Goal: Task Accomplishment & Management: Use online tool/utility

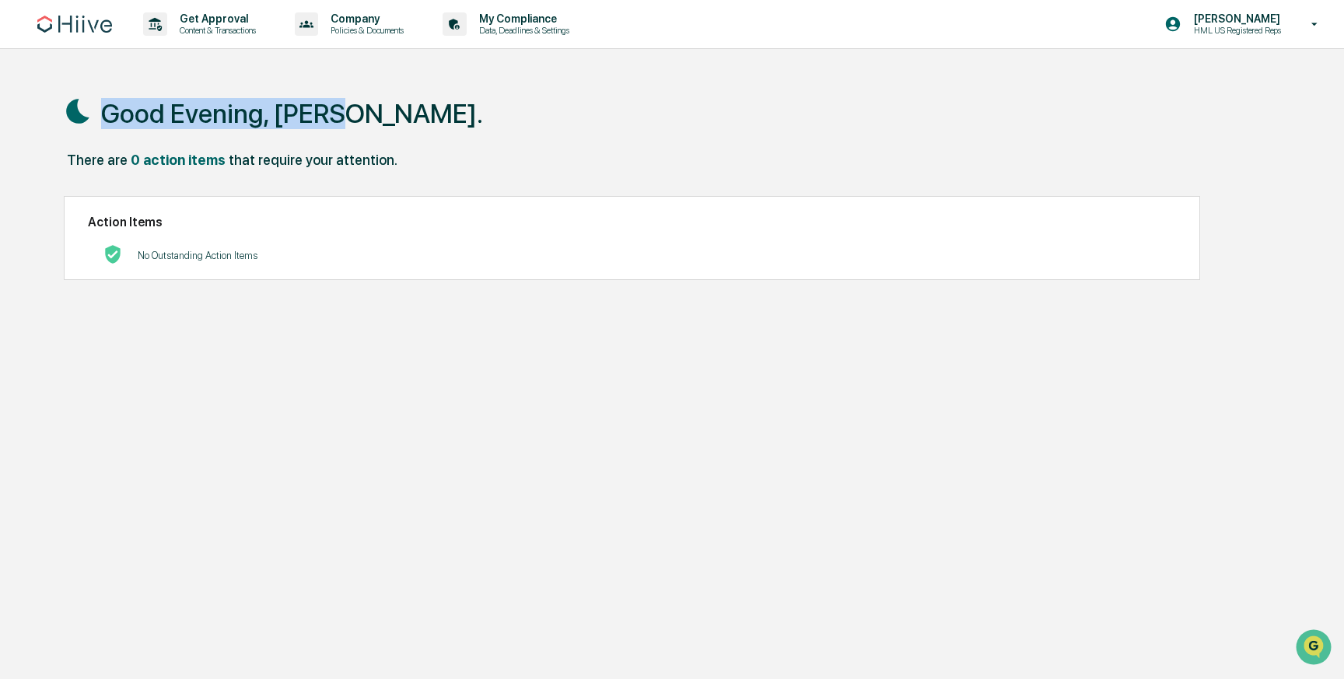
drag, startPoint x: 49, startPoint y: 107, endPoint x: 384, endPoint y: 115, distance: 335.2
click at [387, 120] on div "Good Evening, [PERSON_NAME]. There are 0 action items that require your attenti…" at bounding box center [668, 413] width 1256 height 679
click at [384, 115] on div "Good Evening, [PERSON_NAME]." at bounding box center [668, 113] width 1209 height 78
drag, startPoint x: 384, startPoint y: 115, endPoint x: 113, endPoint y: 107, distance: 271.5
click at [113, 107] on div "Good Evening, [PERSON_NAME]." at bounding box center [668, 113] width 1209 height 78
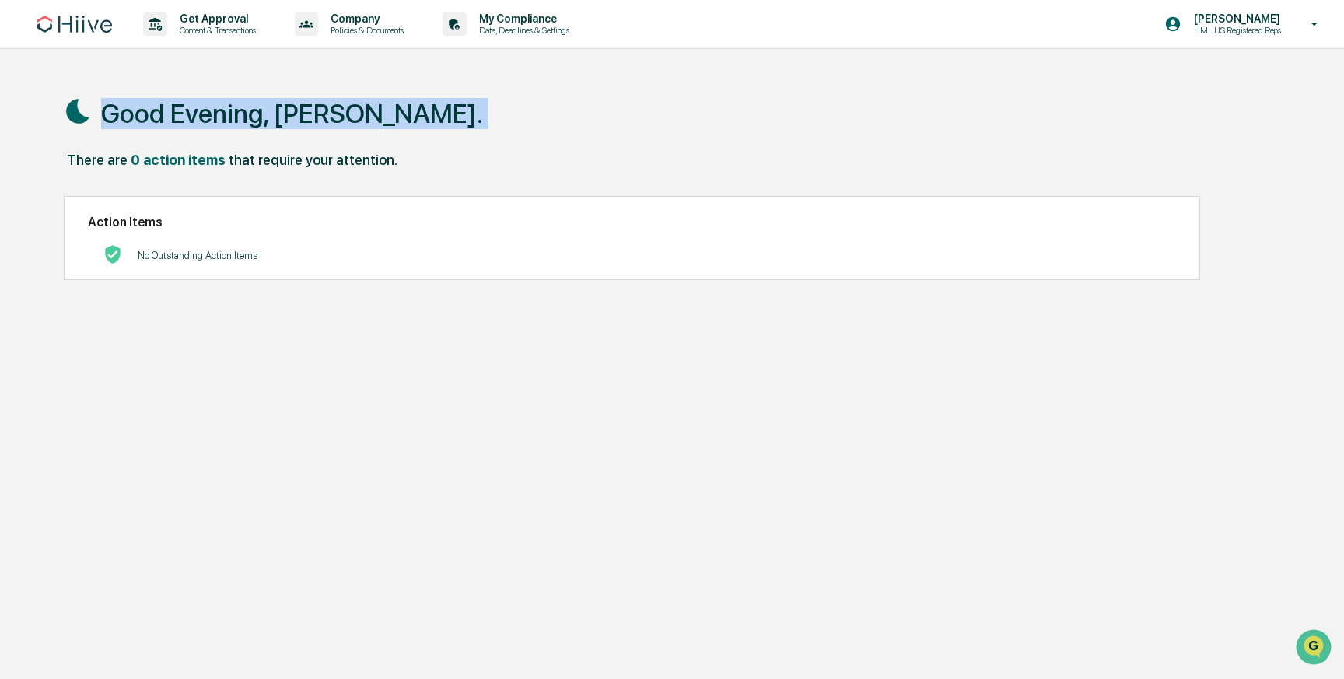
click at [113, 107] on h1 "Good Evening, [PERSON_NAME]." at bounding box center [292, 113] width 382 height 31
drag, startPoint x: 99, startPoint y: 116, endPoint x: 374, endPoint y: 117, distance: 275.3
click at [374, 117] on div "Good Evening, [PERSON_NAME]." at bounding box center [668, 113] width 1209 height 78
drag, startPoint x: 374, startPoint y: 117, endPoint x: 156, endPoint y: 111, distance: 217.8
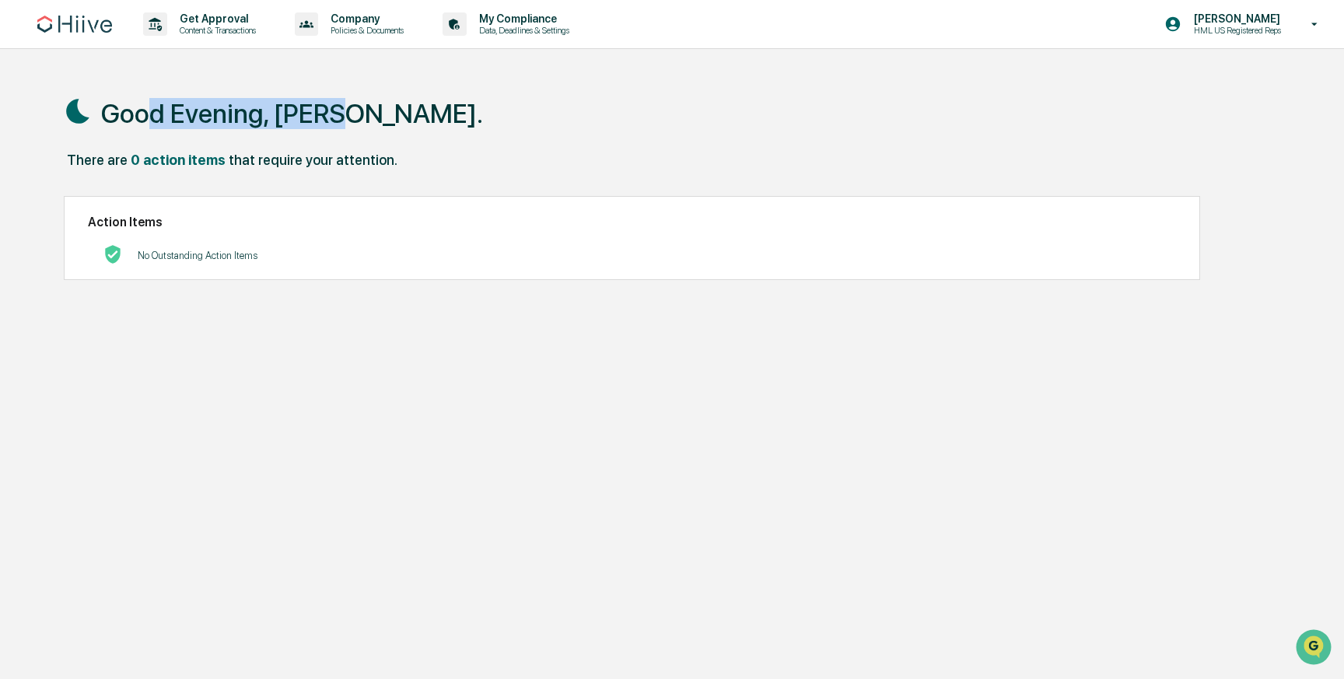
click at [156, 111] on div "Good Evening, [PERSON_NAME]." at bounding box center [668, 113] width 1209 height 78
click at [157, 111] on h1 "Good Evening, [PERSON_NAME]." at bounding box center [292, 113] width 382 height 31
drag, startPoint x: 103, startPoint y: 118, endPoint x: 388, endPoint y: 137, distance: 286.0
click at [388, 137] on div "Good Evening, [PERSON_NAME]." at bounding box center [668, 113] width 1209 height 78
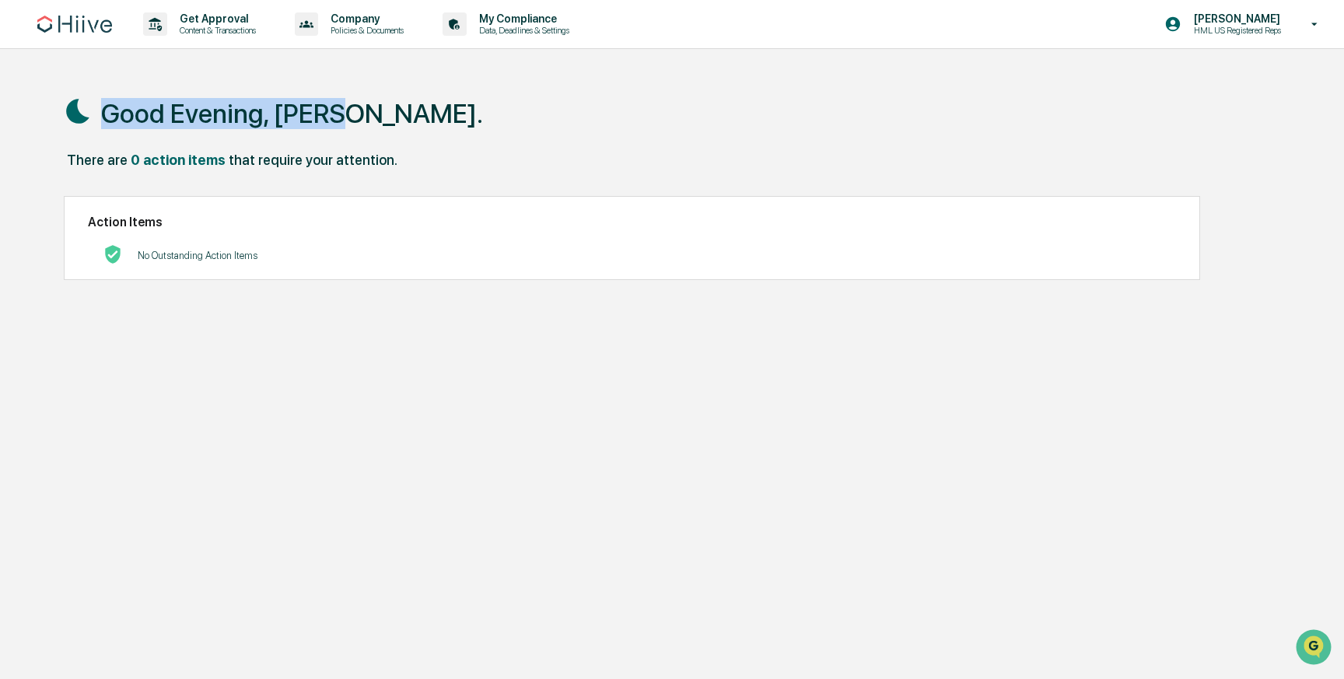
drag, startPoint x: 388, startPoint y: 126, endPoint x: 103, endPoint y: 103, distance: 285.5
click at [103, 103] on div "Good Evening, [PERSON_NAME]." at bounding box center [668, 113] width 1209 height 78
click at [103, 103] on h1 "Good Evening, [PERSON_NAME]." at bounding box center [292, 113] width 382 height 31
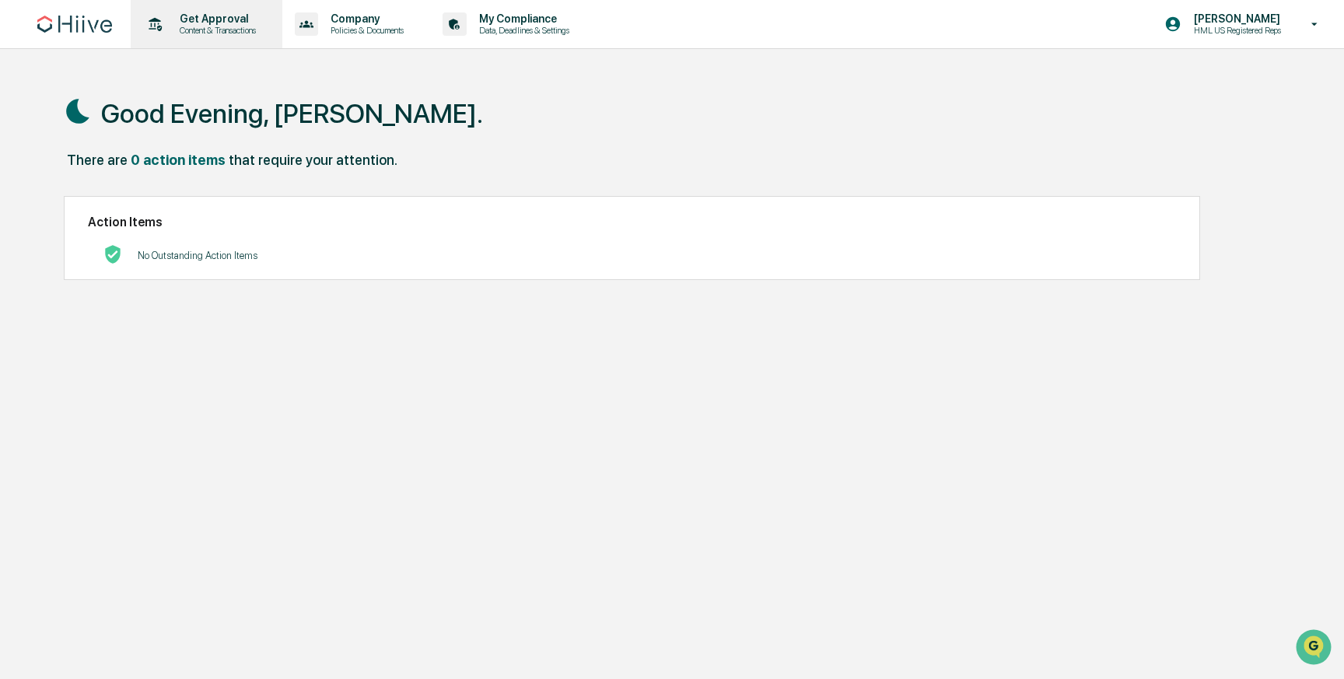
click at [196, 30] on p "Content & Transactions" at bounding box center [215, 30] width 96 height 11
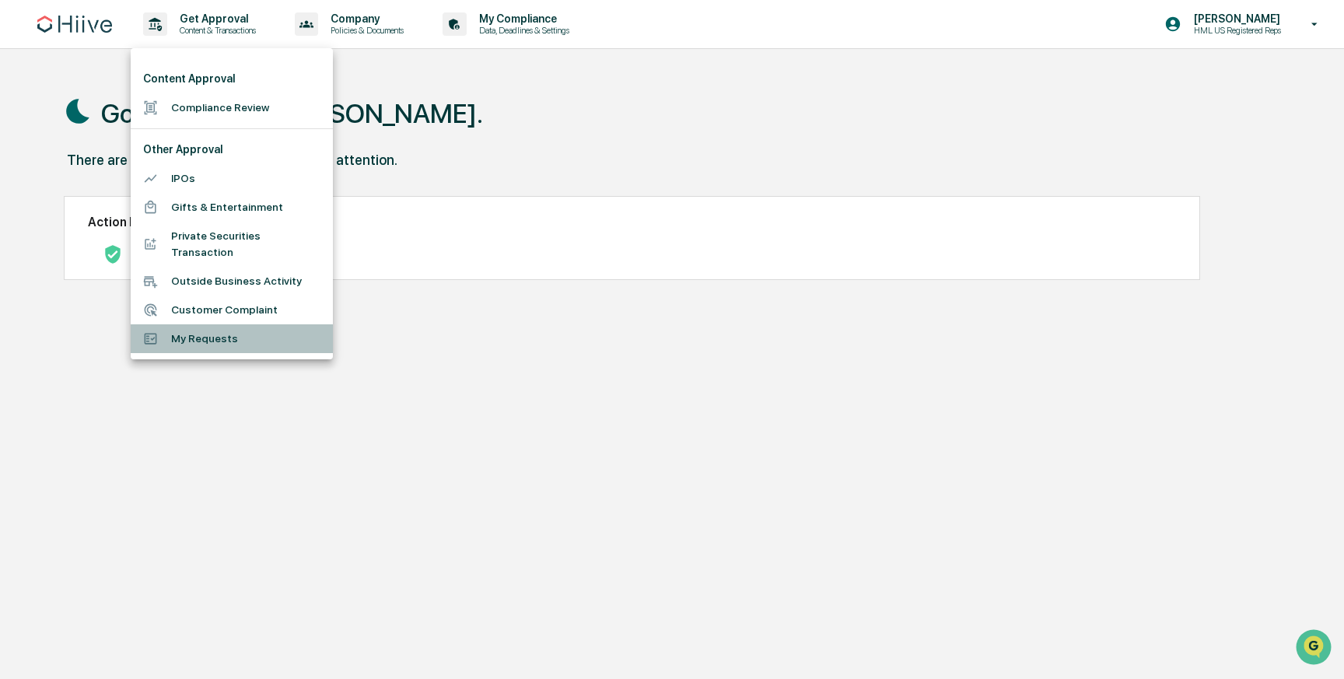
click at [217, 341] on li "My Requests" at bounding box center [232, 338] width 202 height 29
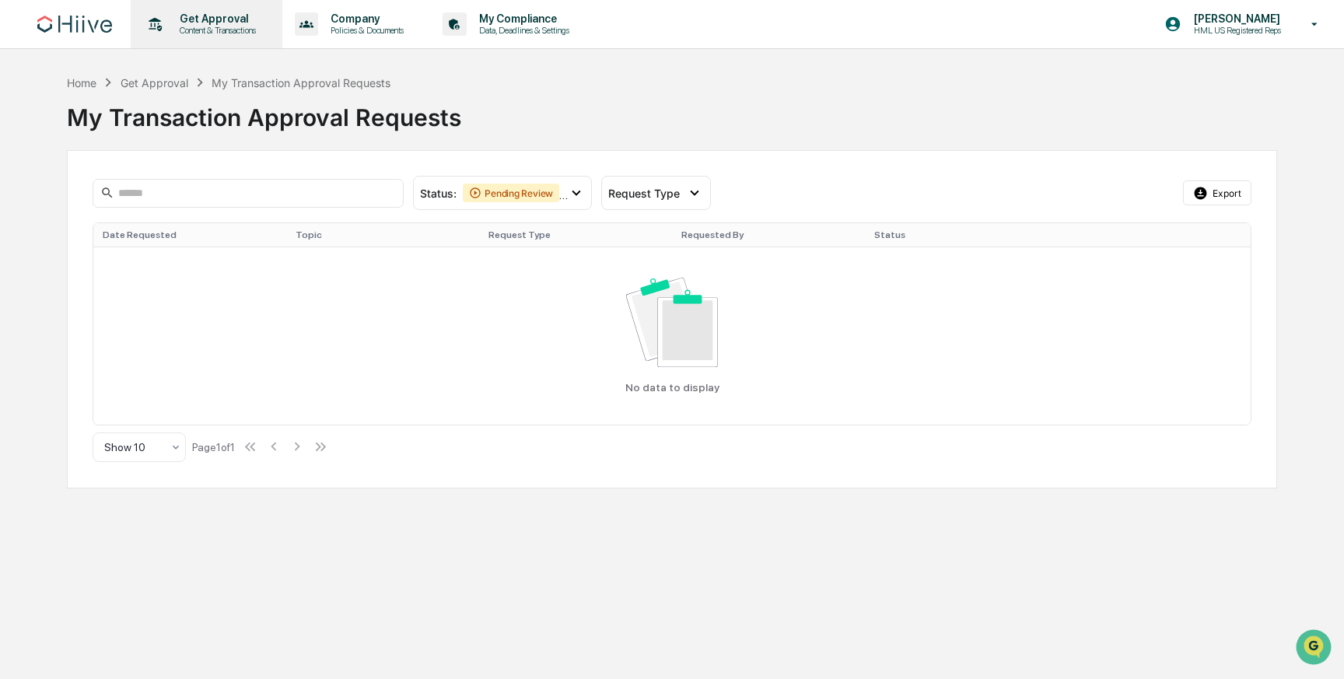
click at [212, 31] on p "Content & Transactions" at bounding box center [215, 30] width 96 height 11
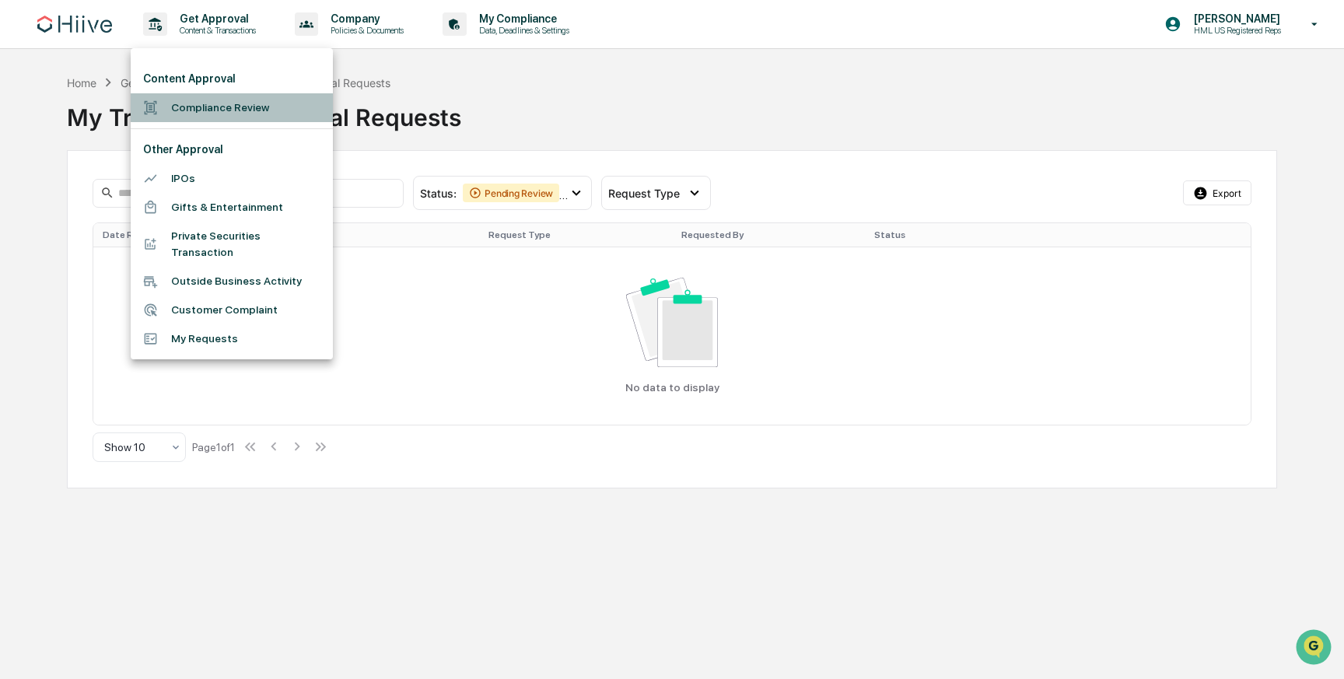
click at [215, 110] on li "Compliance Review" at bounding box center [232, 107] width 202 height 29
